Goal: Transaction & Acquisition: Purchase product/service

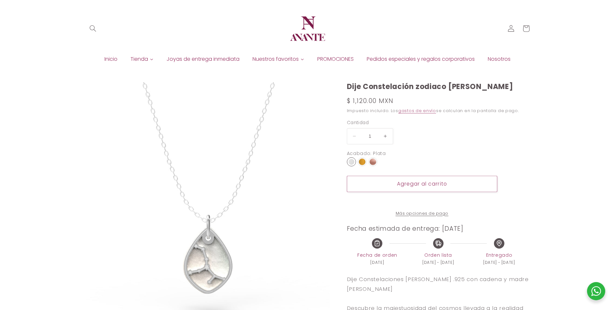
select select "{"isForProduct":true,"id":45146790625434,"title":"Plata","available":true,"pric…"
select select "{"isForProduct":false,"id":45146792755354,"title":"Plata","available":true,"pri…"
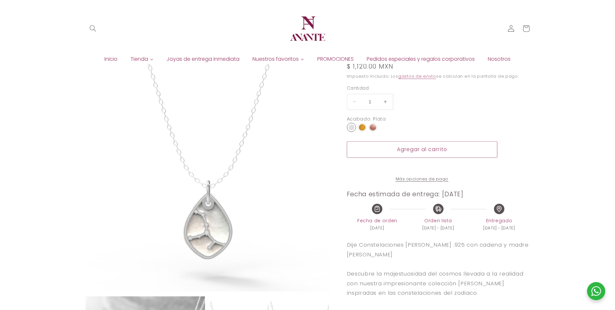
scroll to position [2, 0]
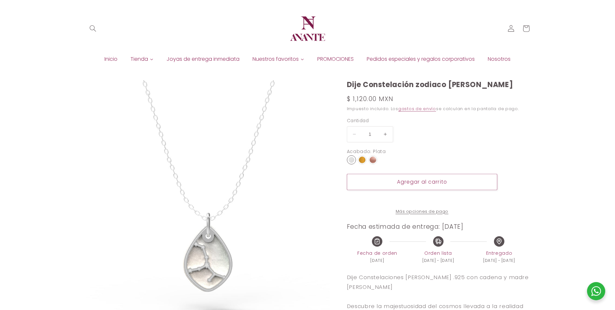
click at [360, 160] on img at bounding box center [362, 160] width 7 height 7
click at [0, 0] on input "radio" at bounding box center [0, 0] width 0 height 0
click at [373, 161] on img at bounding box center [373, 160] width 7 height 7
click at [0, 0] on input "radio" at bounding box center [0, 0] width 0 height 0
click at [363, 159] on img at bounding box center [362, 160] width 7 height 7
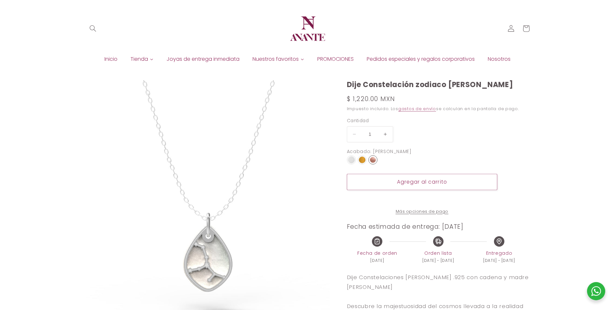
click at [0, 0] on input "radio" at bounding box center [0, 0] width 0 height 0
click at [351, 161] on img at bounding box center [351, 160] width 7 height 7
click at [0, 0] on input "radio" at bounding box center [0, 0] width 0 height 0
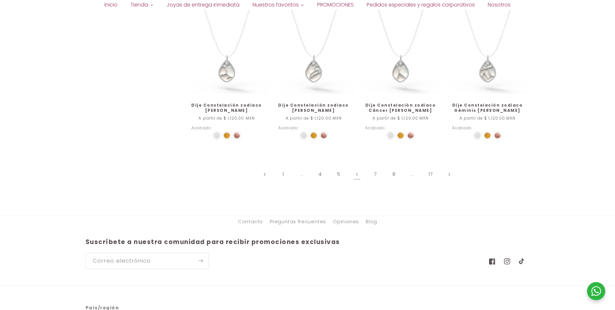
scroll to position [745, 0]
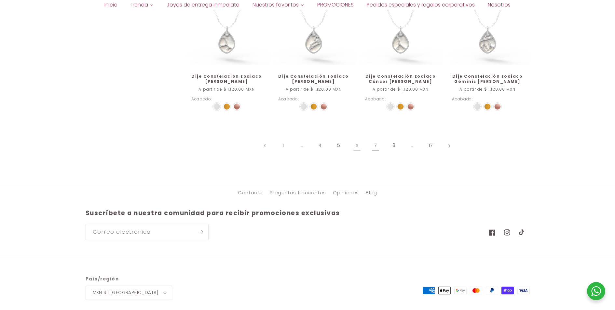
click at [375, 138] on link "7" at bounding box center [375, 145] width 15 height 15
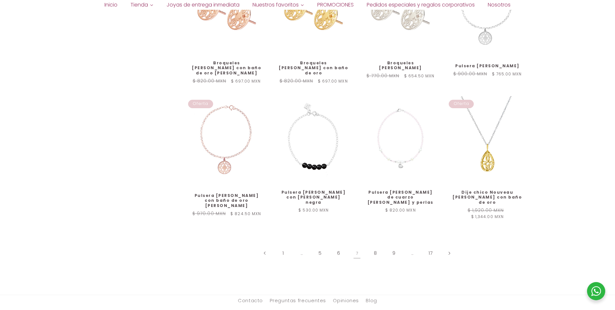
scroll to position [716, 0]
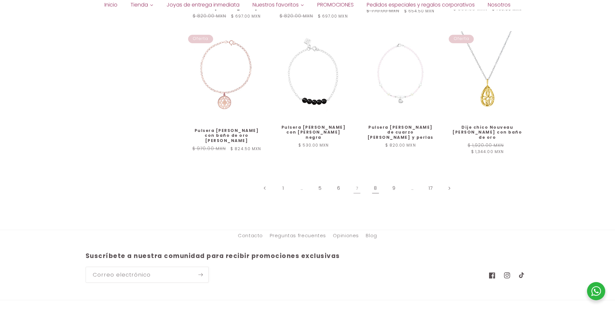
click at [377, 181] on link "8" at bounding box center [375, 188] width 15 height 15
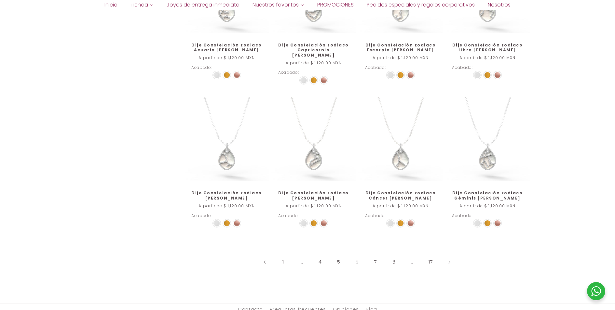
scroll to position [618, 0]
